Goal: Navigation & Orientation: Find specific page/section

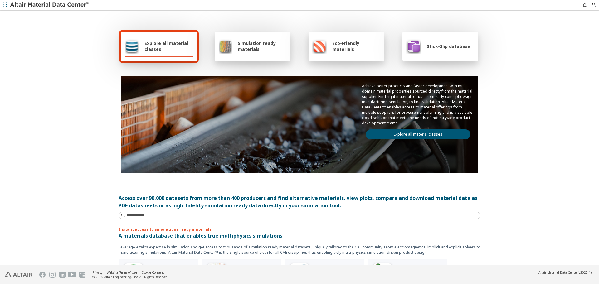
click at [414, 136] on link "Explore all material classes" at bounding box center [418, 134] width 105 height 10
click at [419, 137] on link "Explore all material classes" at bounding box center [418, 134] width 105 height 10
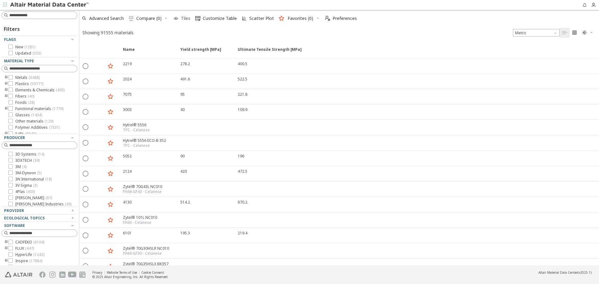
click at [185, 18] on span "Tiles" at bounding box center [185, 18] width 9 height 4
